Goal: Check status: Check status

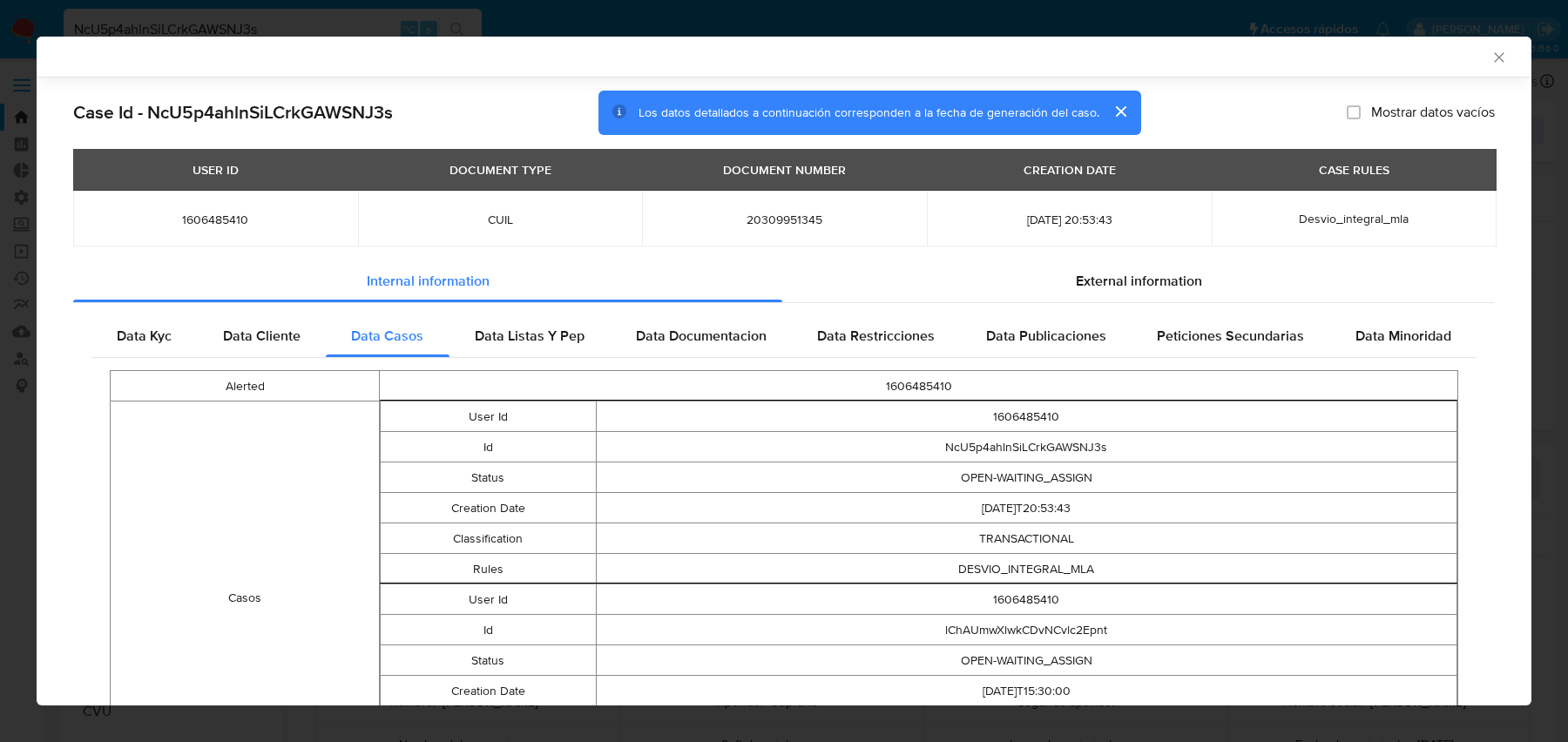
select select "10"
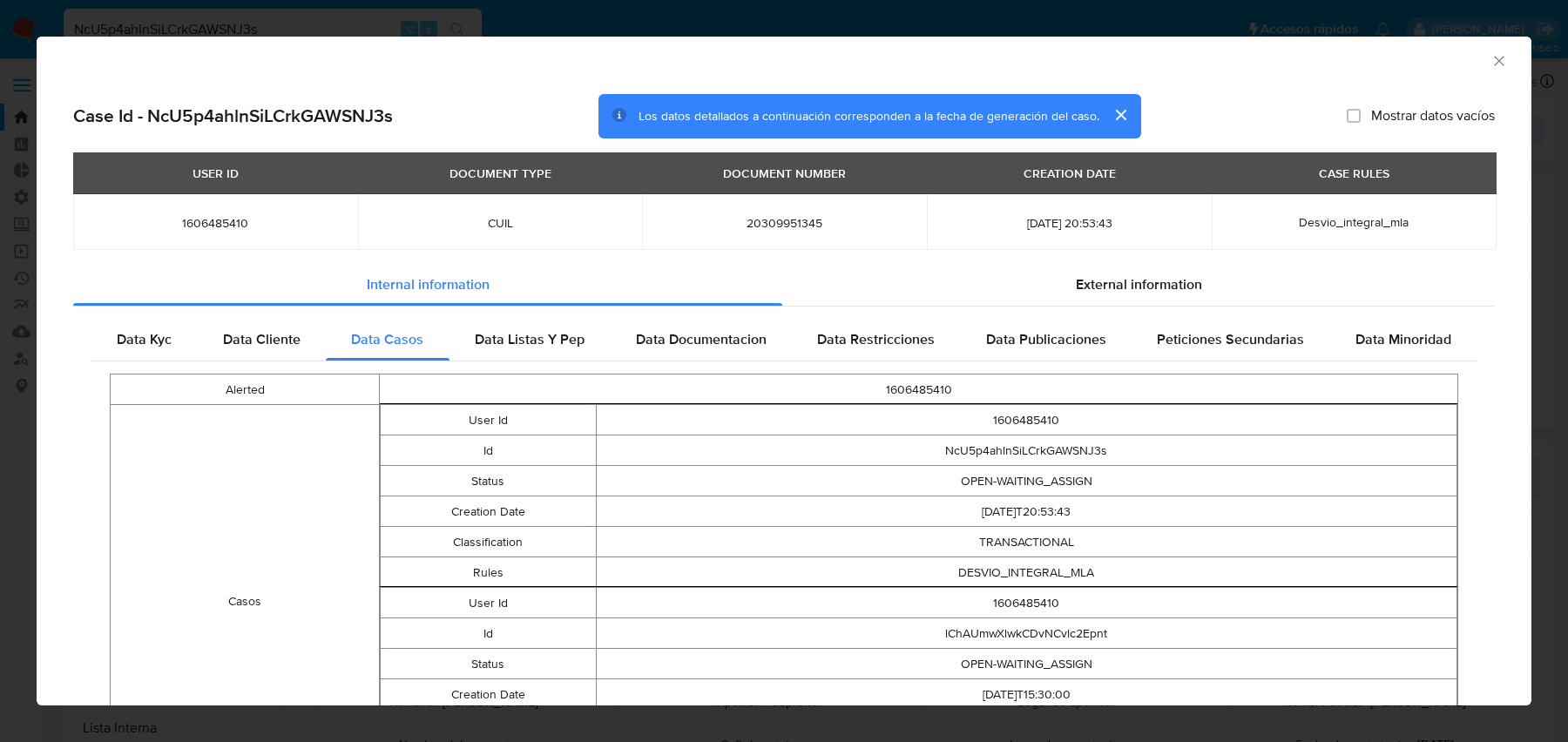
click at [149, 55] on div "AML Data Collector" at bounding box center [769, 58] width 1442 height 20
click at [149, 34] on div "AML Data Collector Case Id - NcU5p4ahlnSiLCrkGAWSNJ3s Los datos detallados a co…" at bounding box center [784, 371] width 1568 height 742
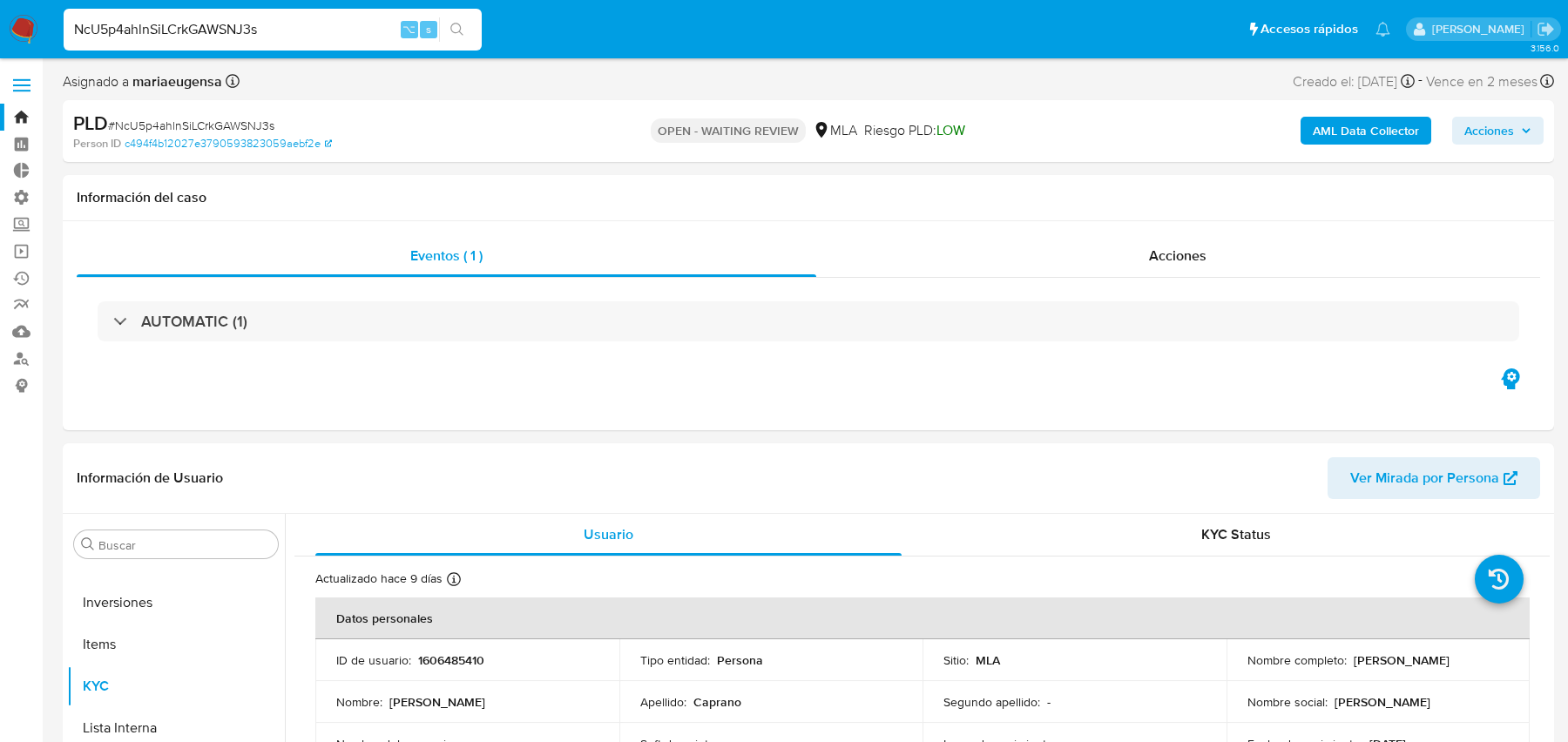
click at [138, 28] on input "NcU5p4ahlnSiLCrkGAWSNJ3s" at bounding box center [272, 30] width 419 height 22
paste input "JChf5O4sgqQznSMu9InKn1Yh"
type input "JChf5O4sgqQznSMu9InKn1Yh"
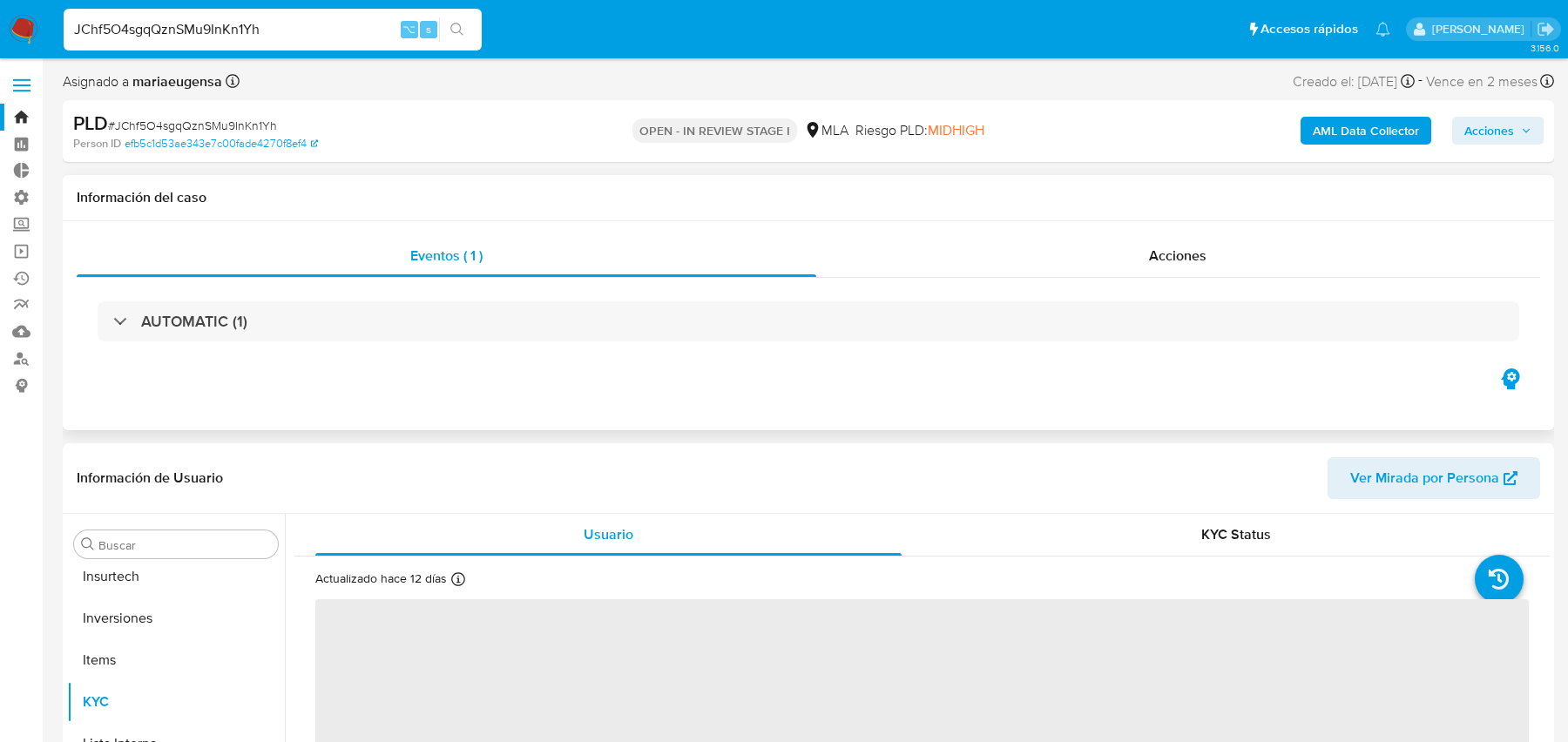
scroll to position [819, 0]
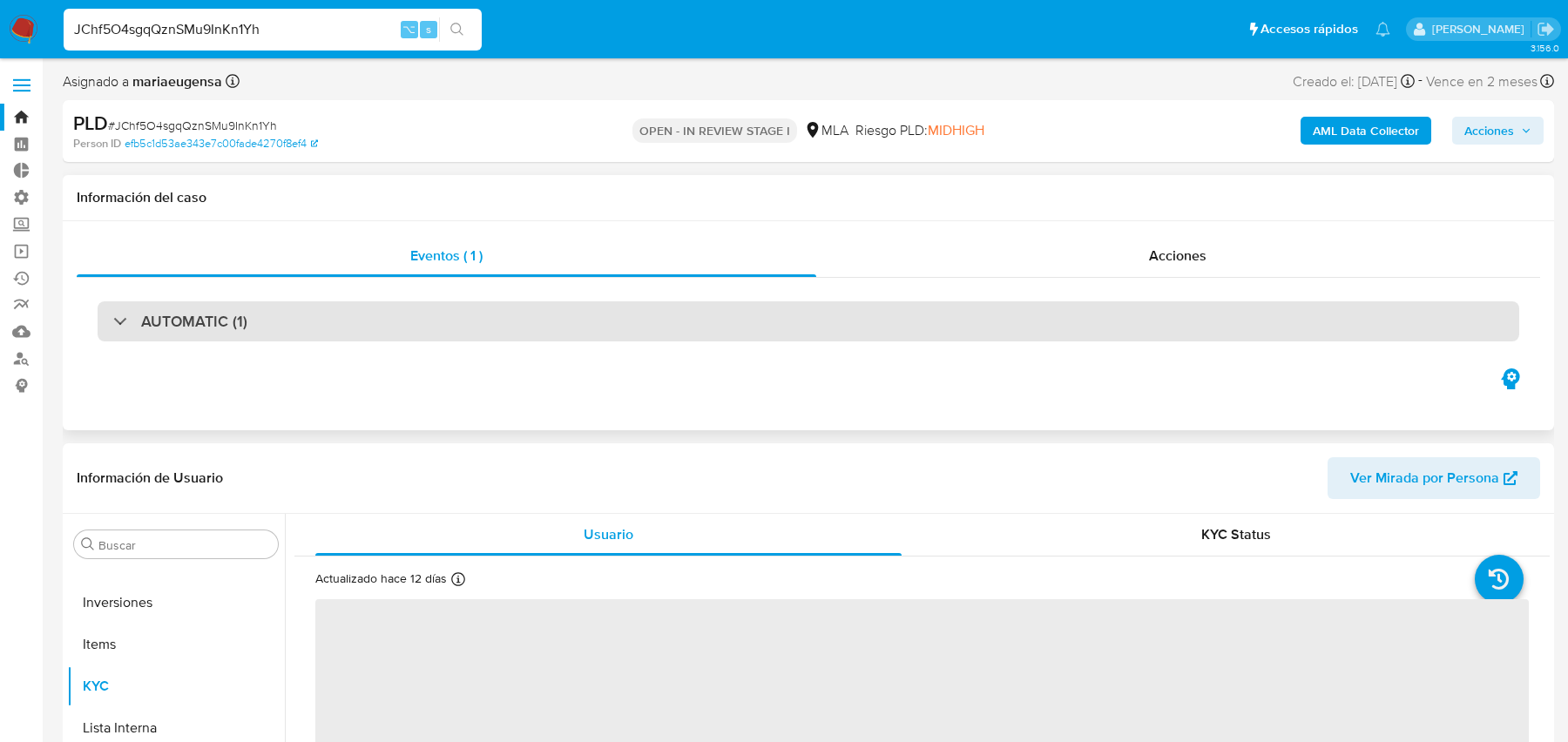
click at [428, 335] on div "AUTOMATIC (1)" at bounding box center [808, 321] width 1422 height 40
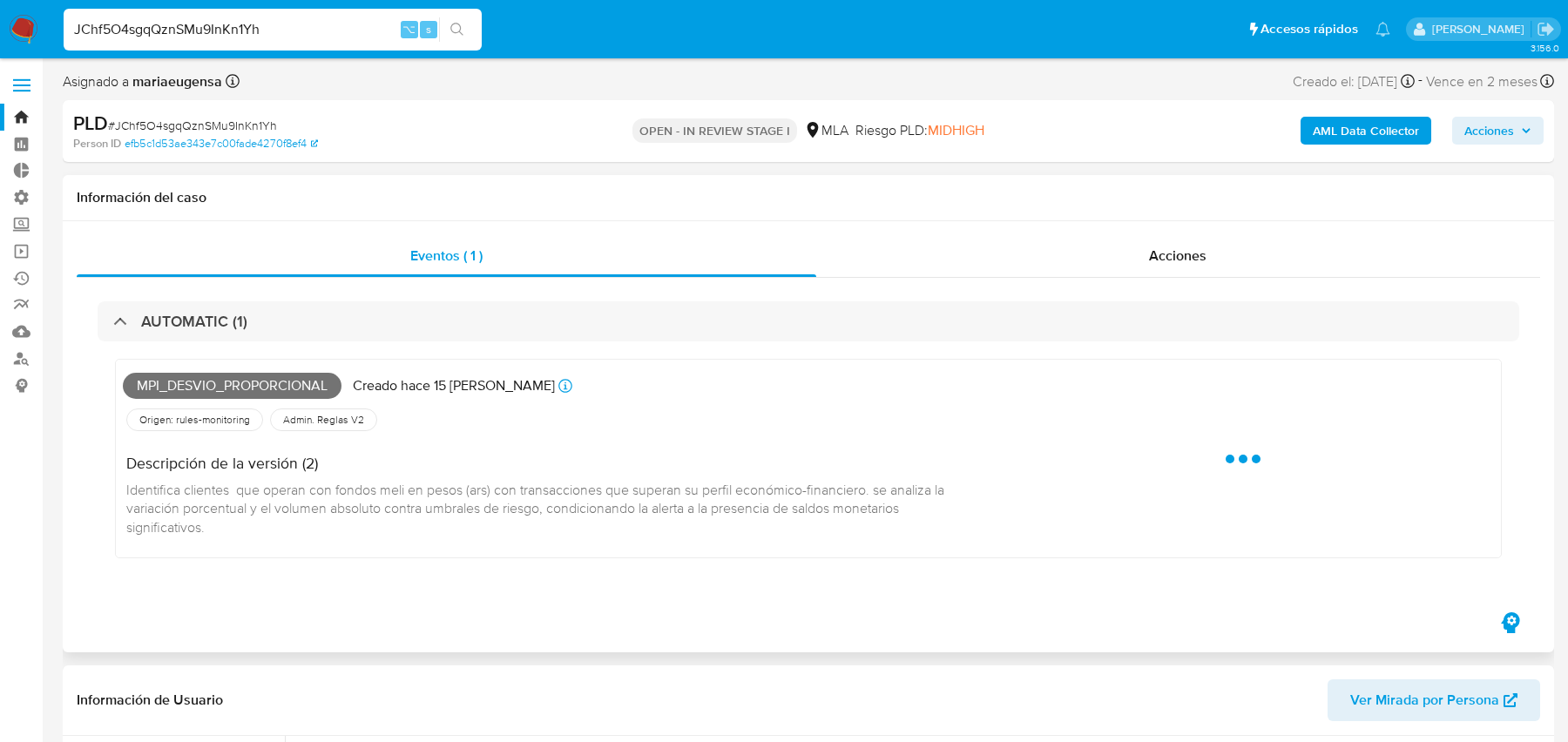
select select "10"
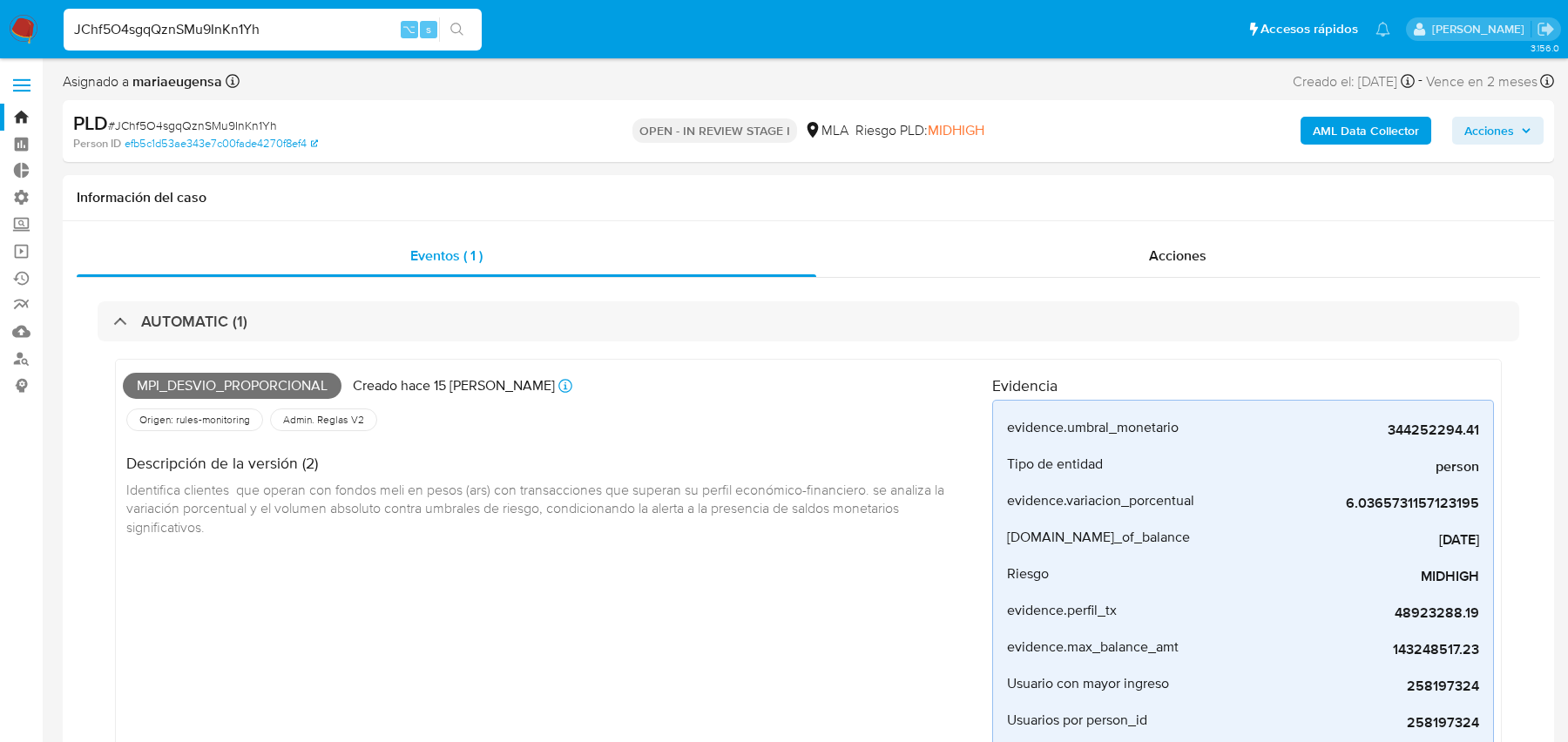
click at [216, 40] on div "JChf5O4sgqQznSMu9InKn1Yh ⌥ s" at bounding box center [272, 29] width 419 height 42
click at [191, 30] on input "JChf5O4sgqQznSMu9InKn1Yh" at bounding box center [272, 30] width 419 height 22
click at [1356, 131] on b "AML Data Collector" at bounding box center [1366, 131] width 106 height 28
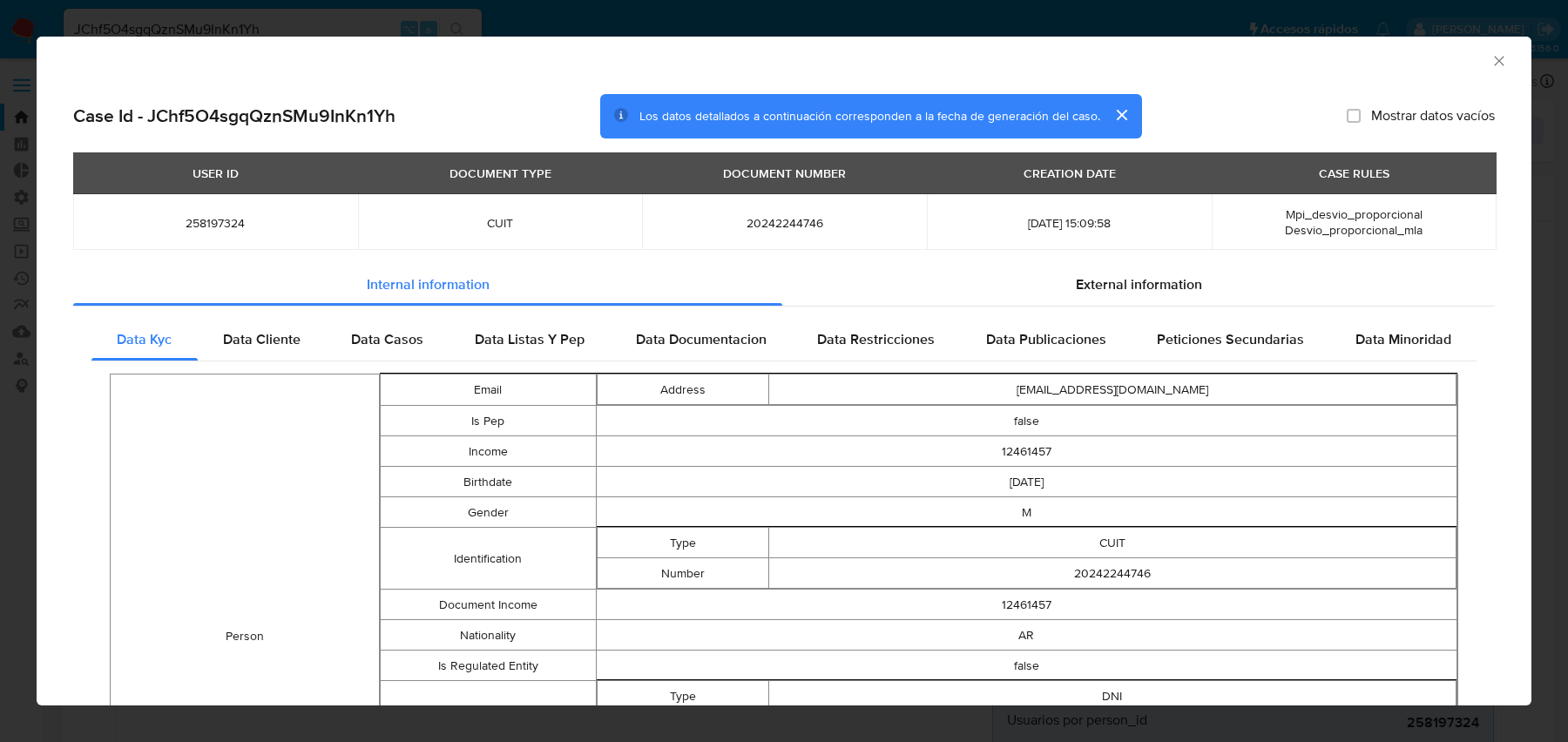
click at [334, 24] on div "AML Data Collector Case Id - JChf5O4sgqQznSMu9InKn1Yh Los datos detallados a co…" at bounding box center [784, 371] width 1568 height 742
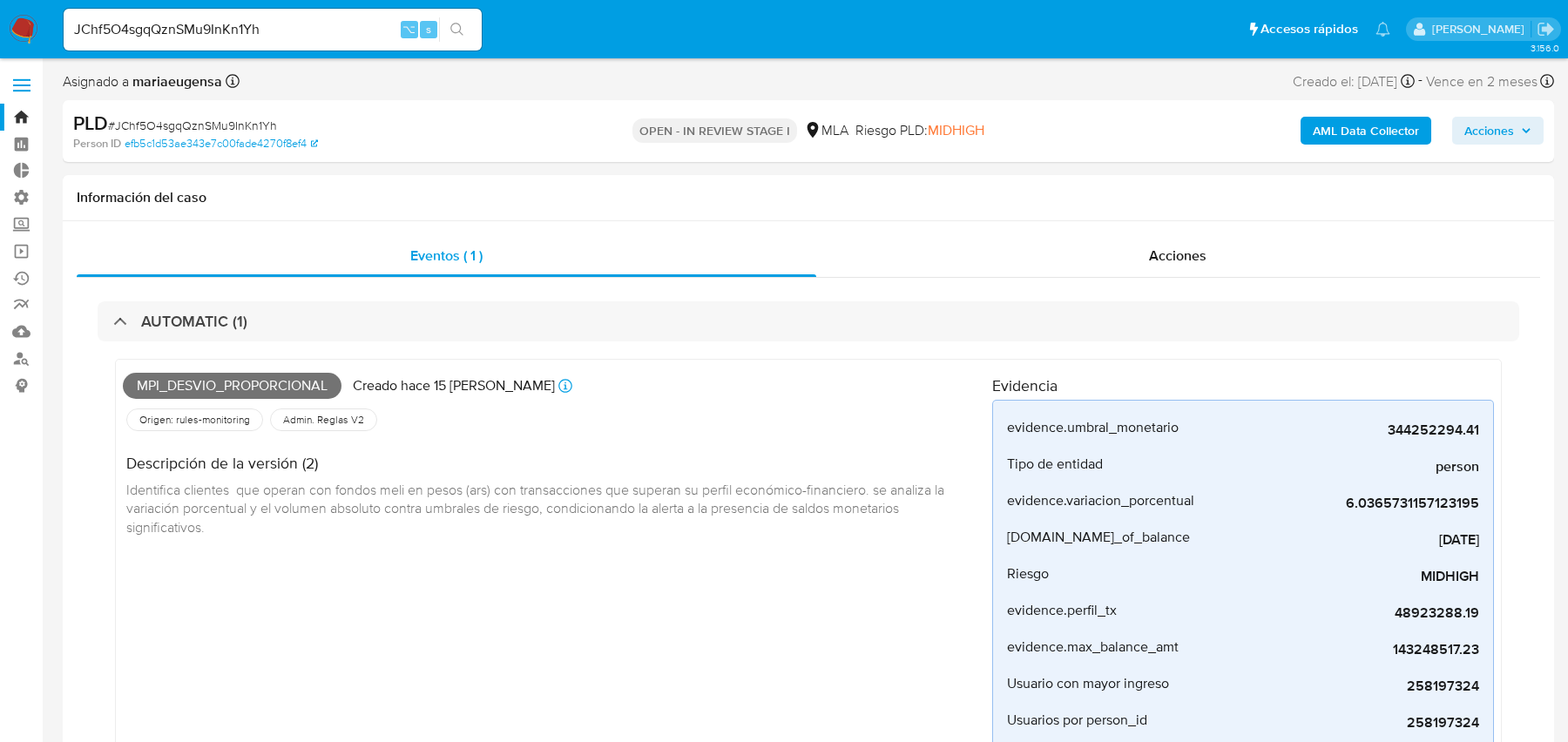
click at [334, 24] on input "JChf5O4sgqQznSMu9InKn1Yh" at bounding box center [272, 30] width 419 height 22
click at [288, 33] on input "JChf5O4sgqQznSMu9InKn1Yh" at bounding box center [272, 30] width 419 height 22
paste input "BX8ANWQCMY2GXA19SMRNKRPS"
type input "BX8ANWQCMY2GXA19SMRNKRPS"
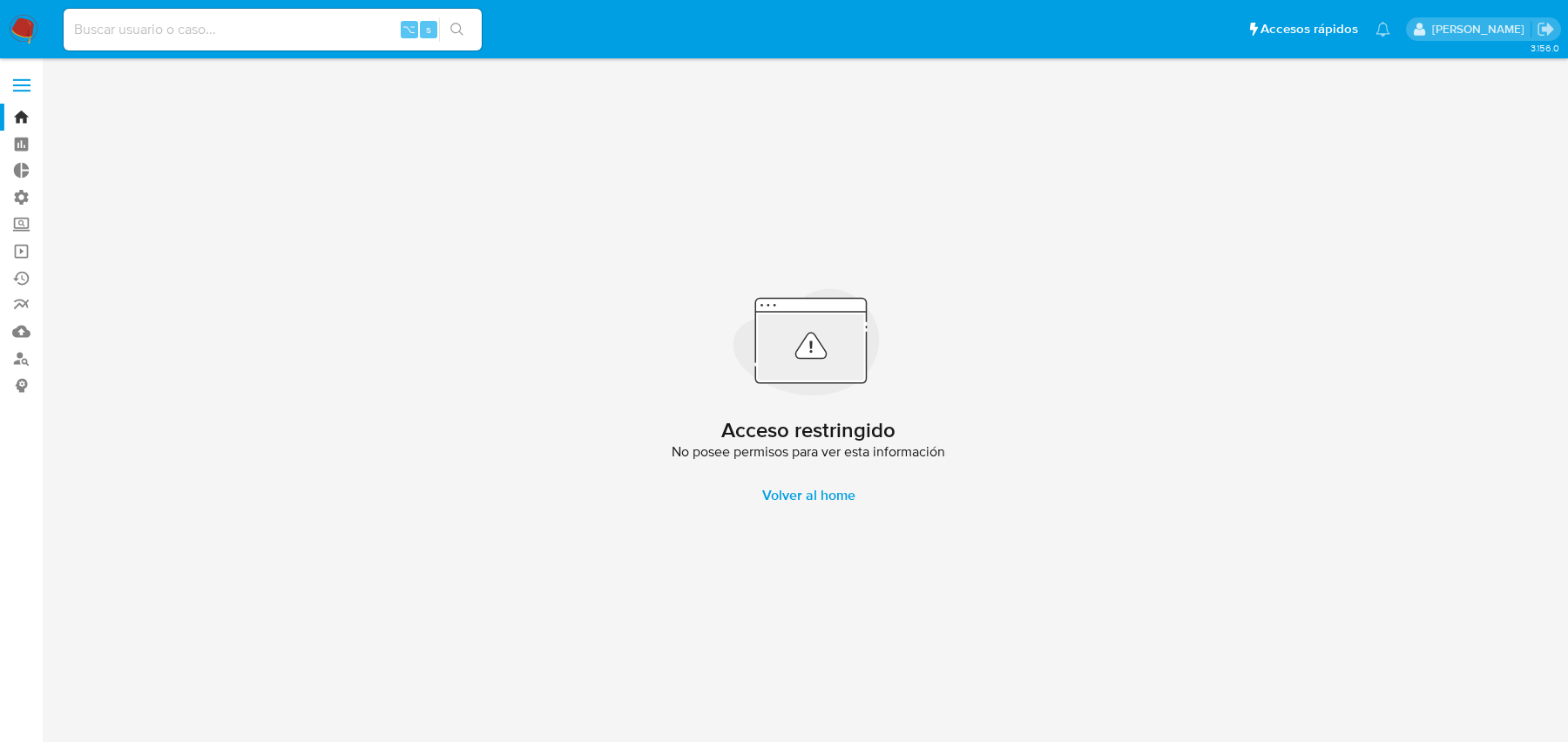
click at [295, 32] on input at bounding box center [272, 30] width 419 height 22
paste input "BX8ANWQCMY2GXA19SMRNKRPS"
click at [485, 191] on div "Acceso restringido No posee permisos para ver esta información Volver al home" at bounding box center [808, 400] width 1492 height 661
click at [288, 34] on input "BX8ANWQCMY2GXA19SMRNKRPS" at bounding box center [272, 30] width 419 height 22
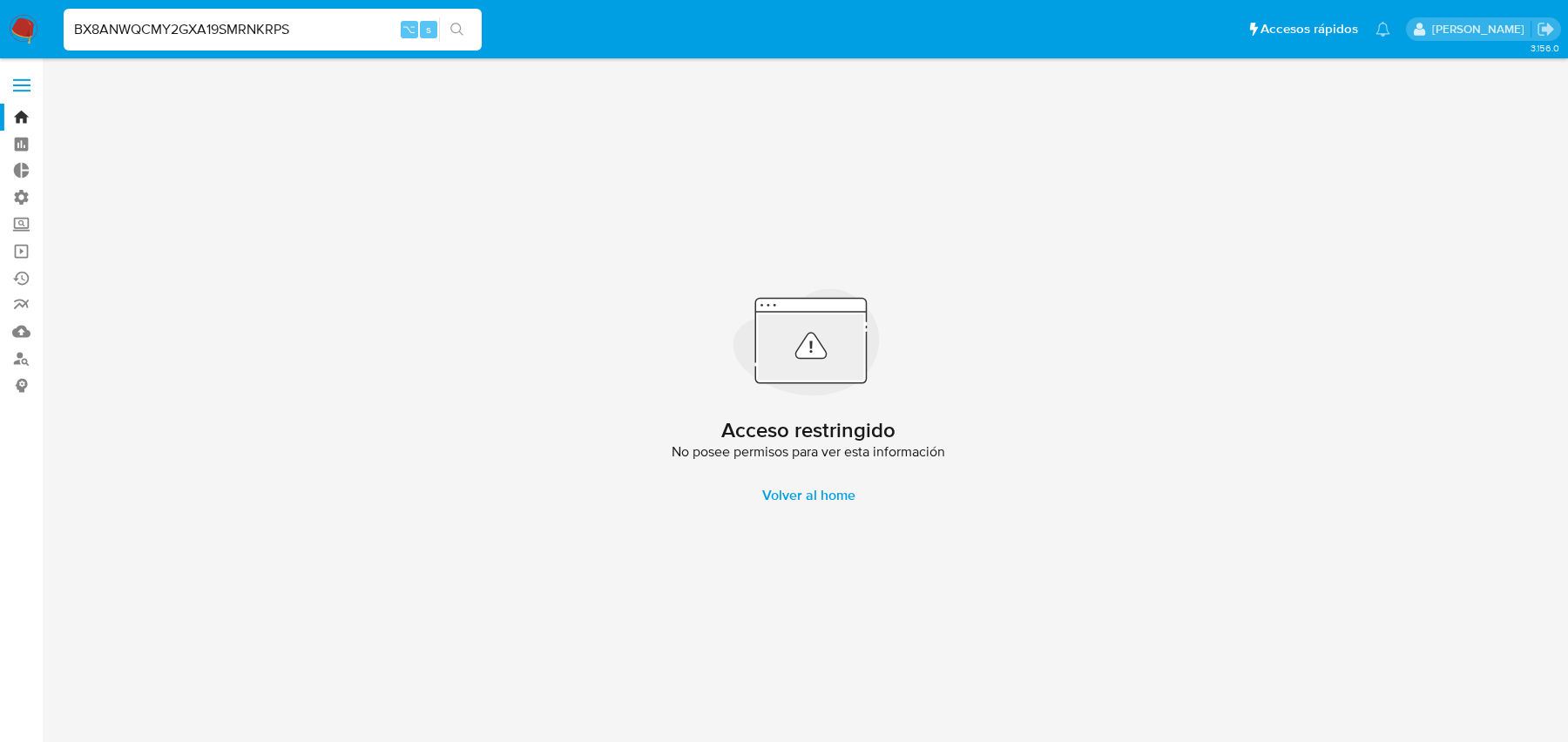
paste input "bx8anWqcmY2GXa19SmrnKRPs"
type input "bx8anWqcmY2GXa19SmrnKRPs"
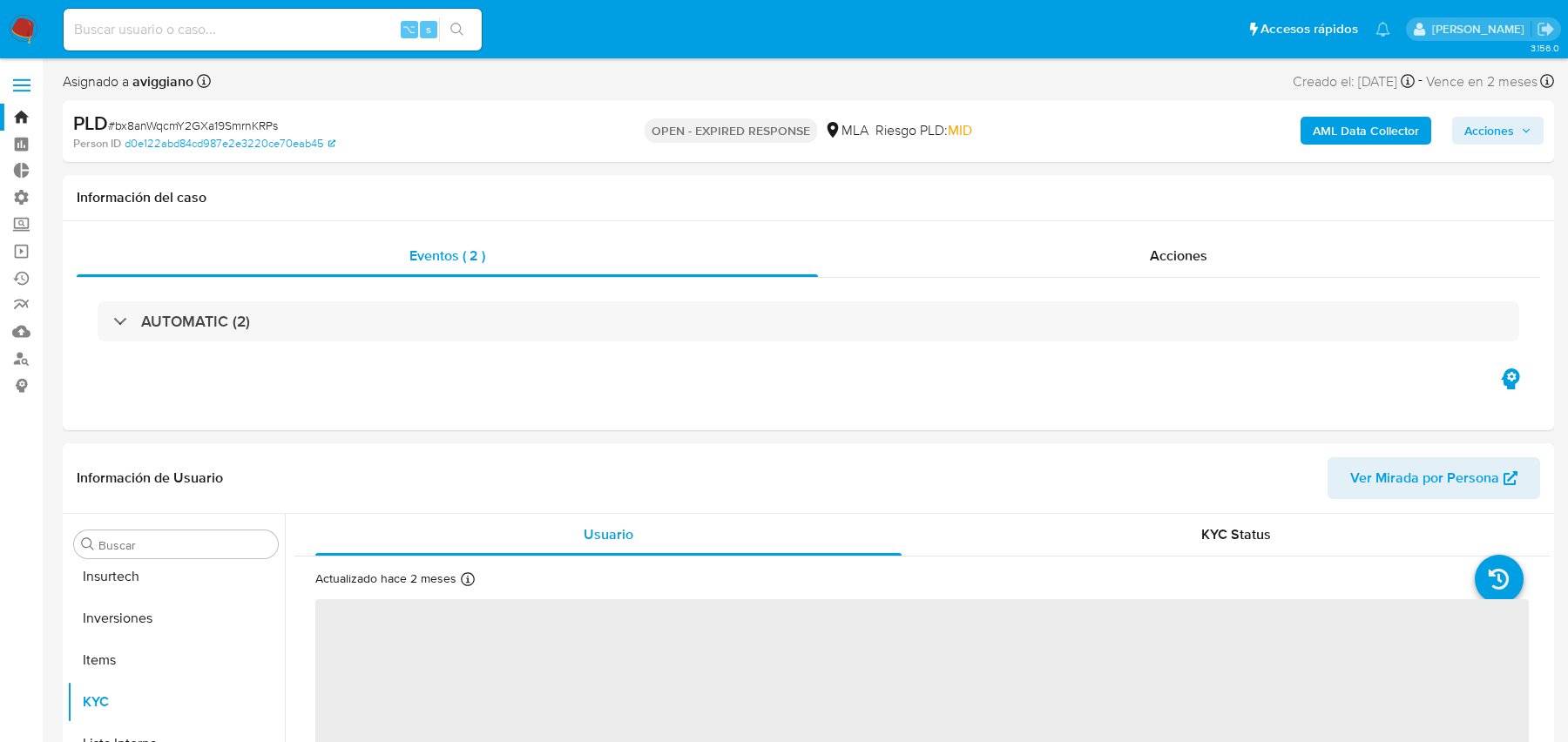
scroll to position [819, 0]
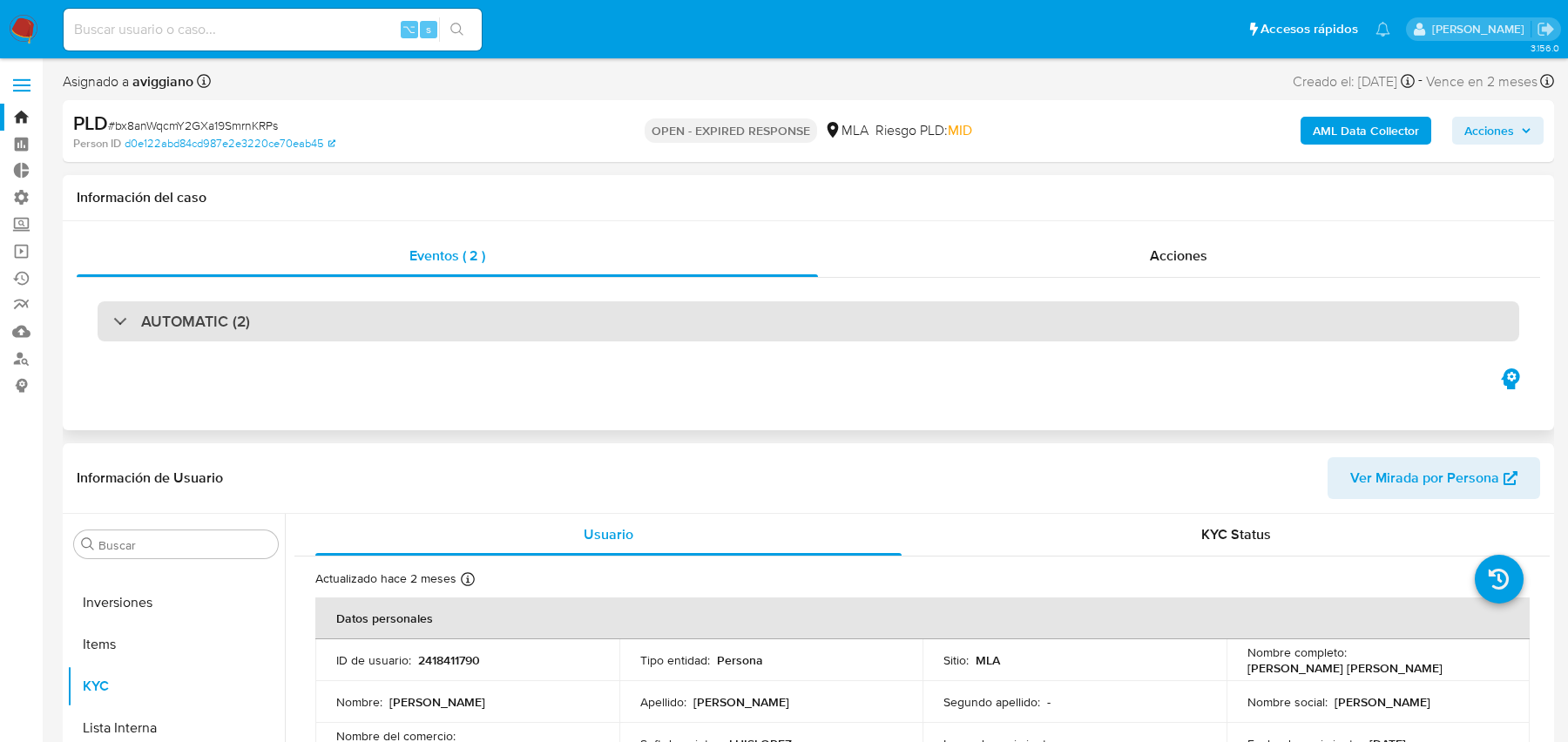
click at [542, 312] on div "AUTOMATIC (2)" at bounding box center [808, 321] width 1422 height 40
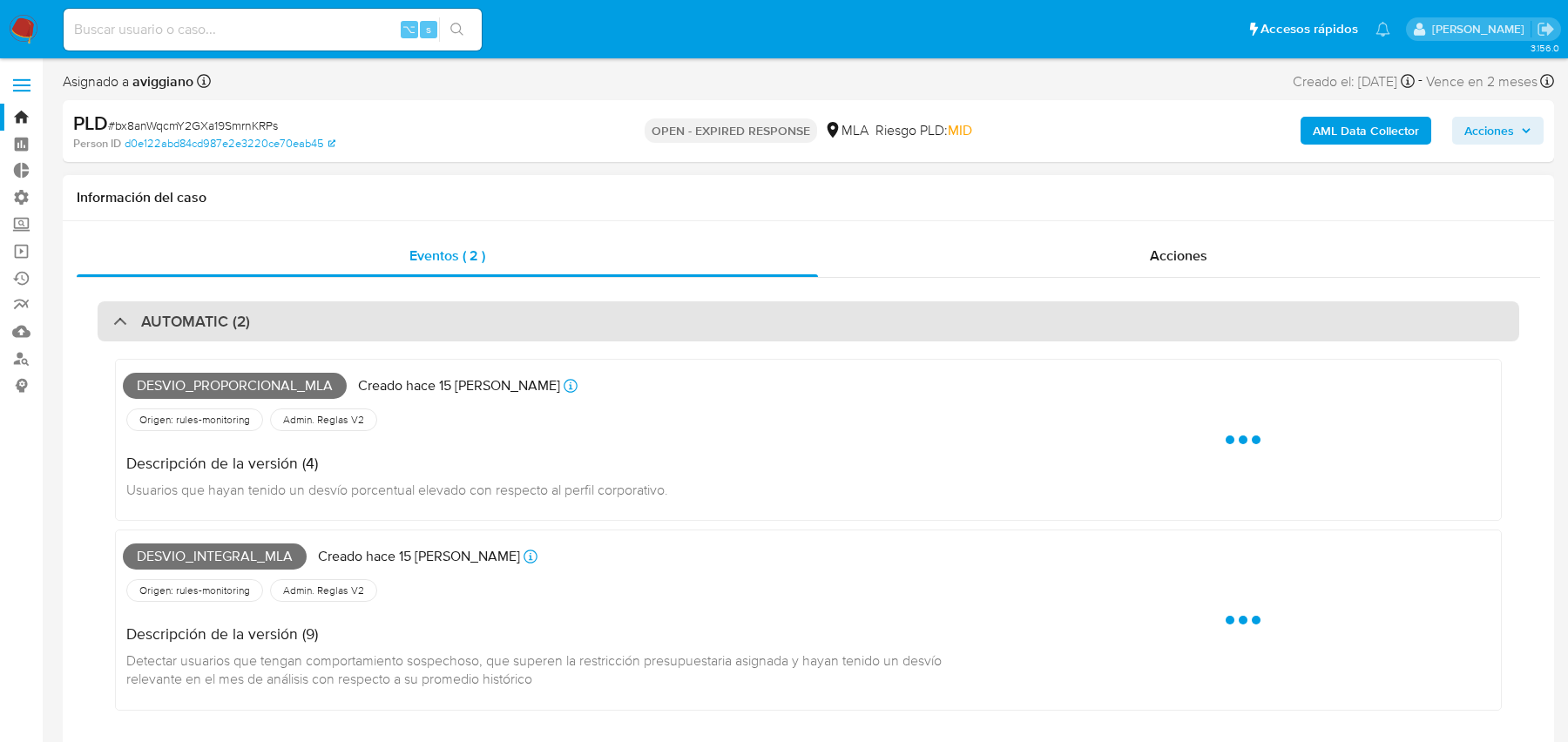
select select "10"
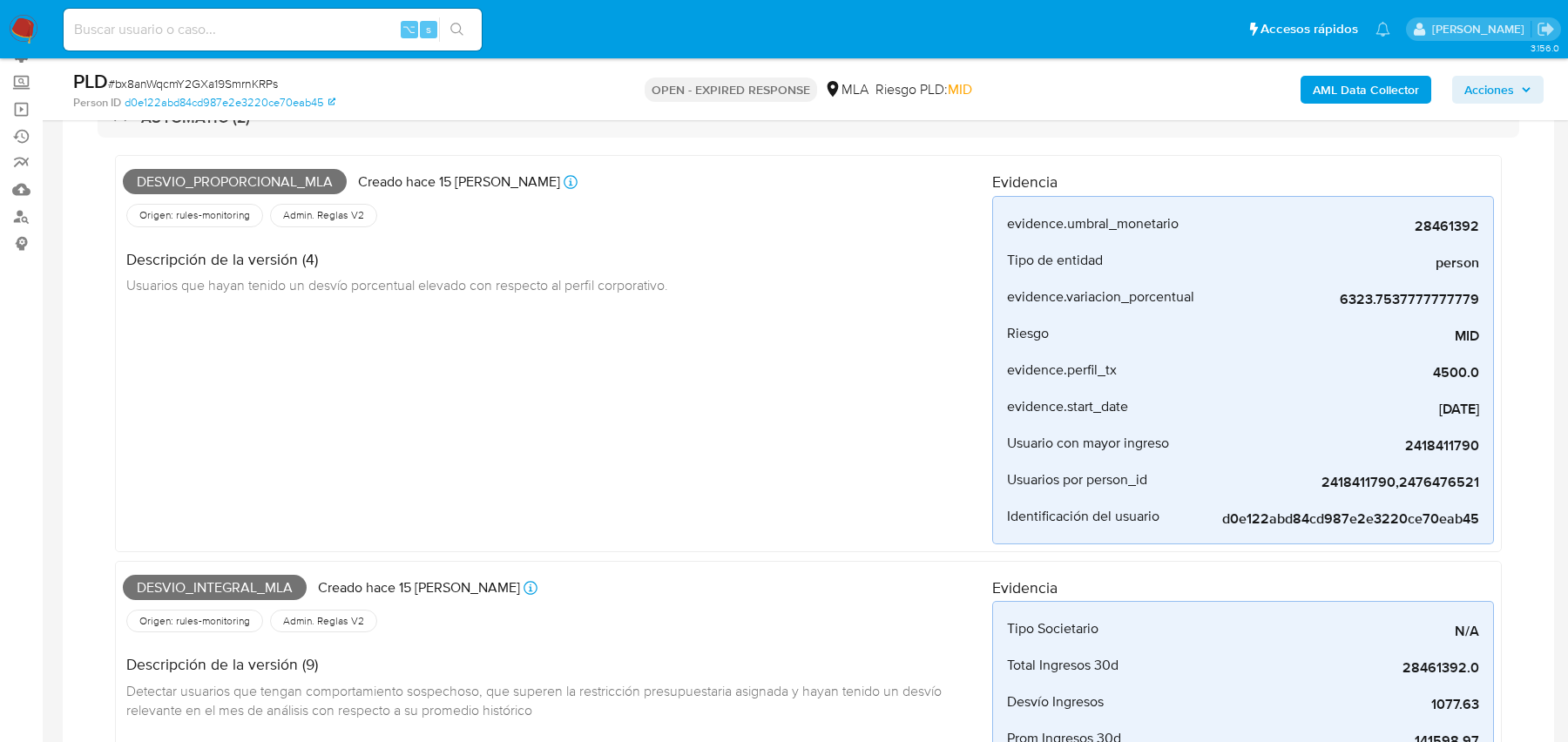
scroll to position [177, 0]
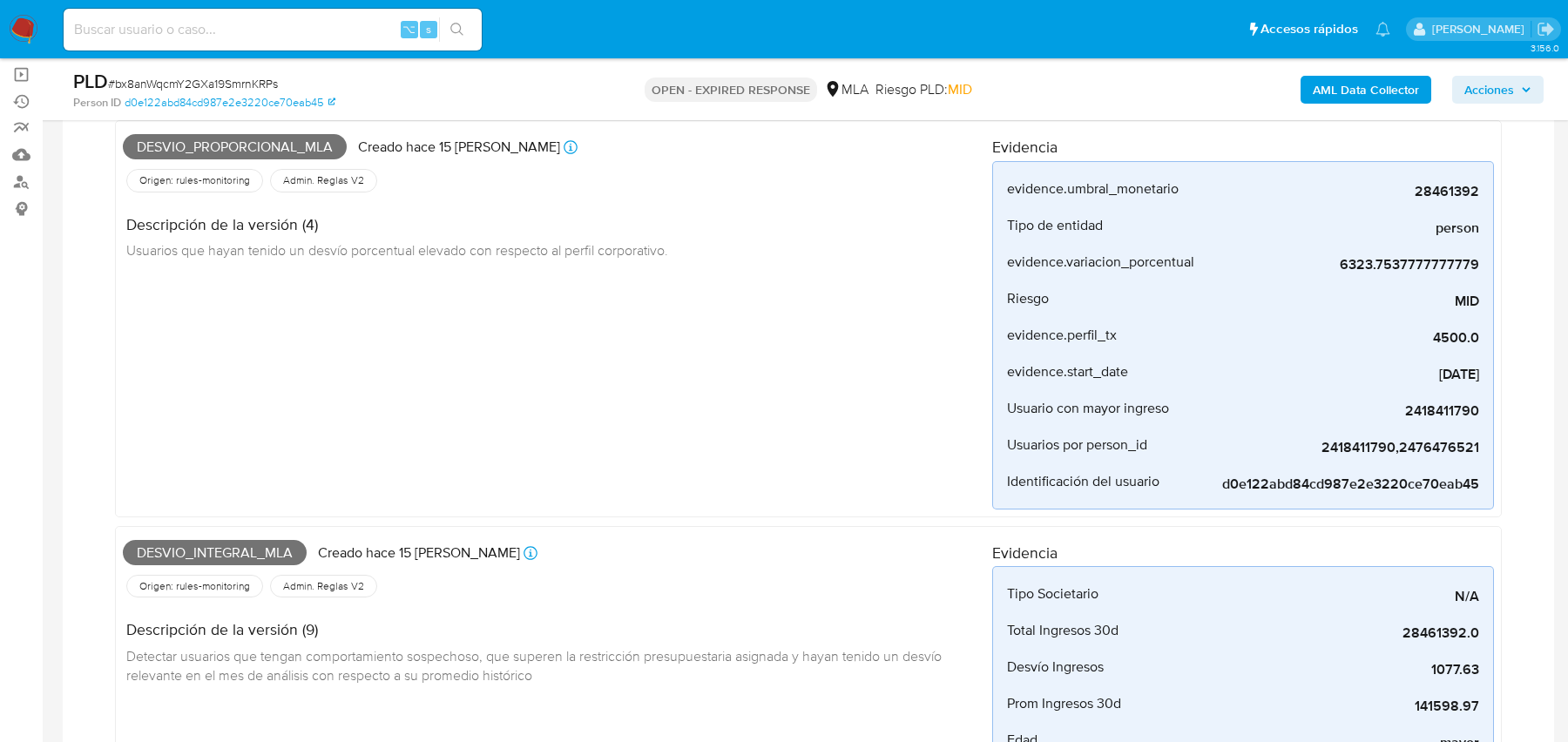
click at [246, 35] on input at bounding box center [272, 30] width 419 height 22
click at [228, 33] on input at bounding box center [272, 30] width 419 height 22
paste input "bx8anWqcmY2GXa19SmrnKRPs"
type input "bx8anWqcmY2GXa19SmrnKRPs"
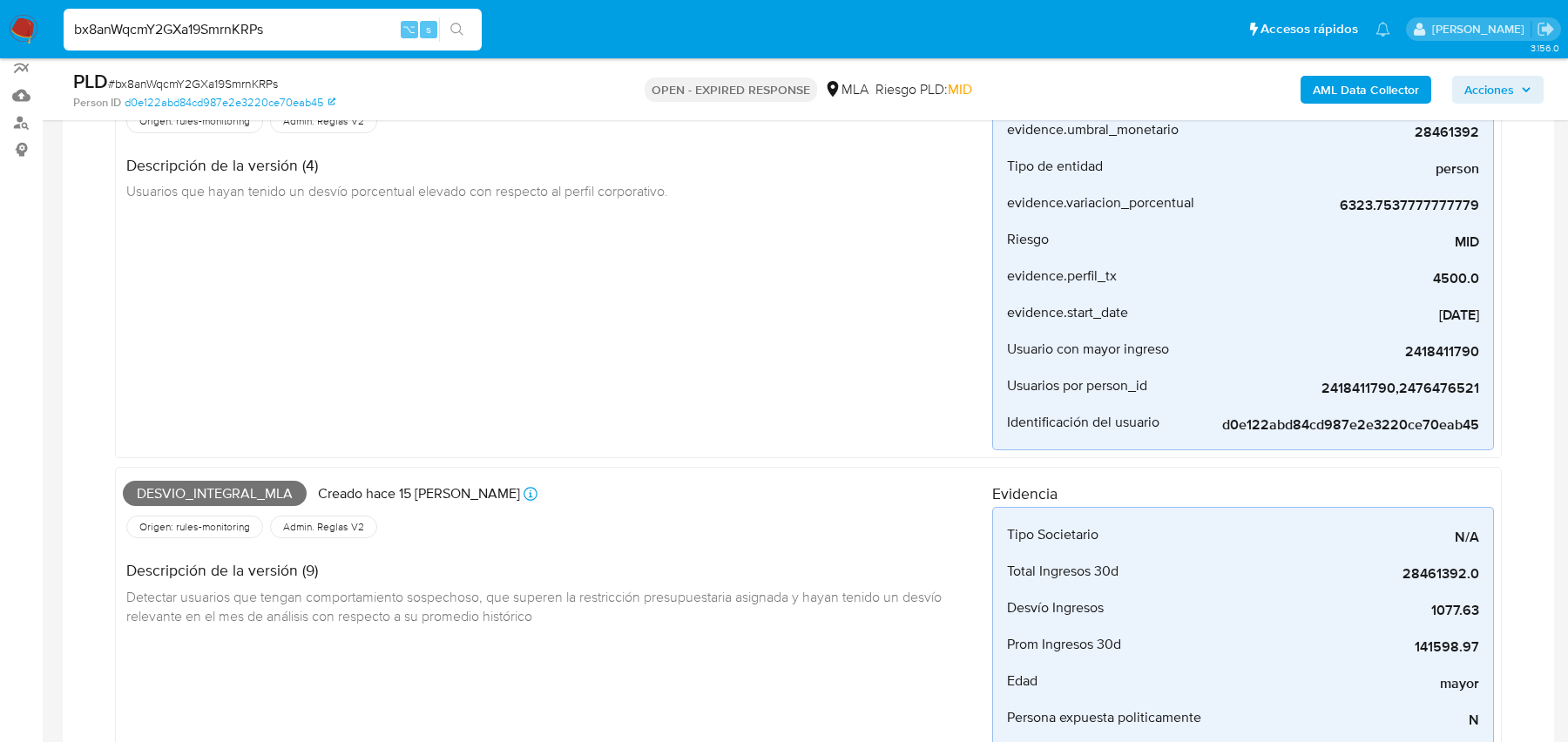
scroll to position [222, 0]
